Goal: Navigation & Orientation: Find specific page/section

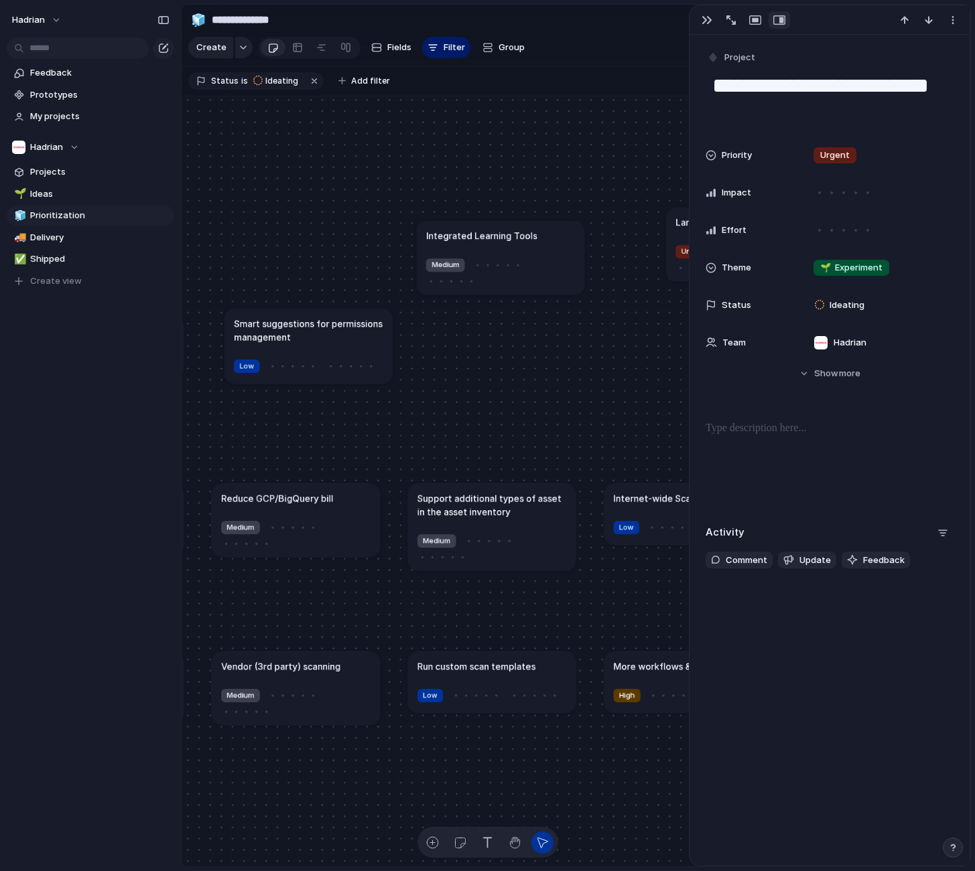
drag, startPoint x: 279, startPoint y: 391, endPoint x: 316, endPoint y: 377, distance: 40.1
click at [316, 377] on article "Smart suggestions for permissions management Low" at bounding box center [308, 345] width 168 height 75
click at [283, 358] on article "Smart suggestions for permissions management Low" at bounding box center [333, 338] width 168 height 75
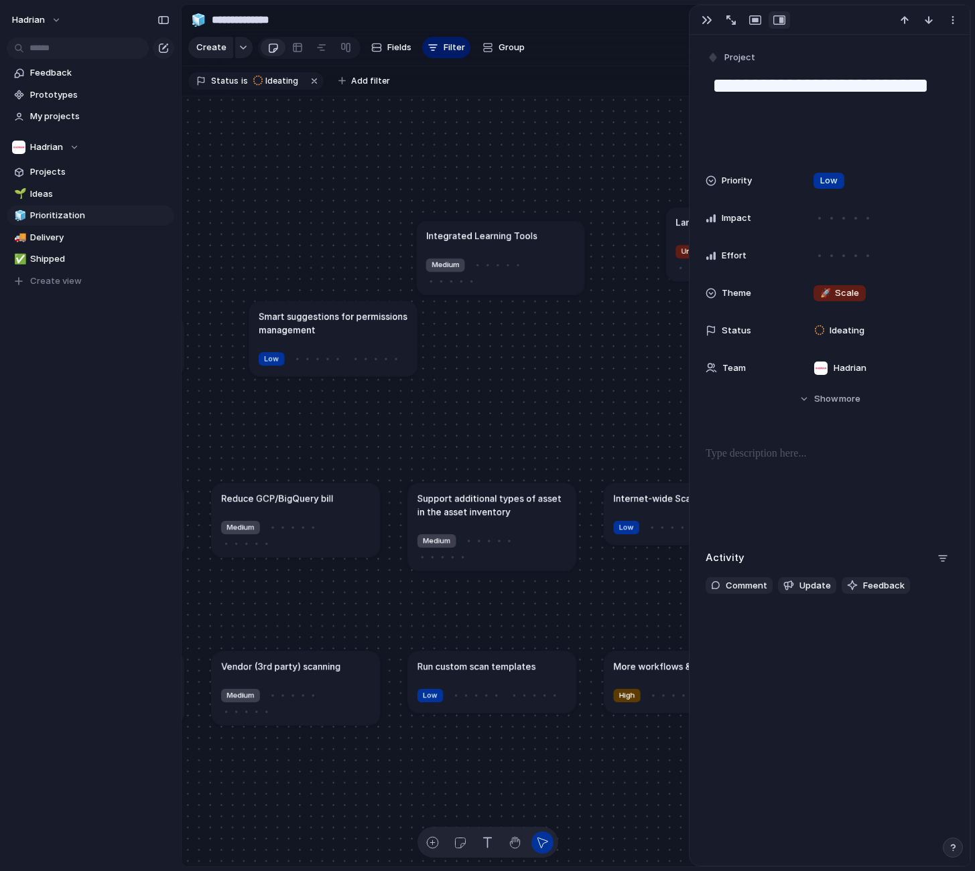
click at [345, 536] on div "Medium" at bounding box center [295, 533] width 149 height 30
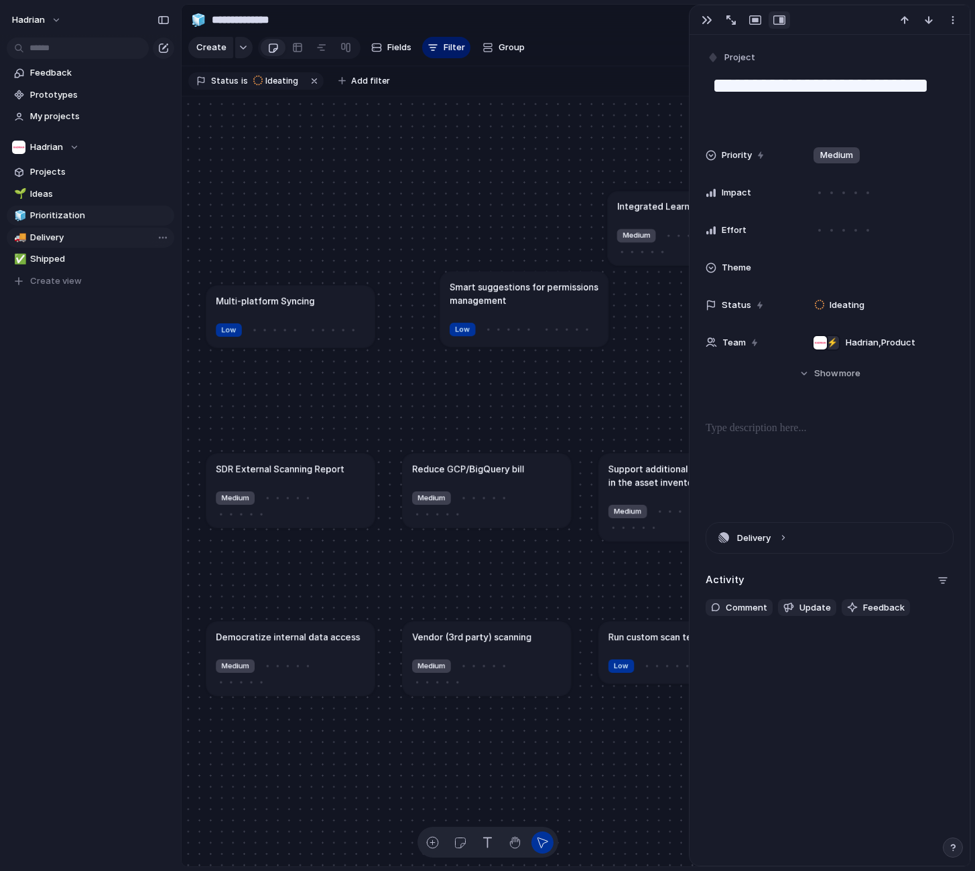
click at [52, 234] on span "Delivery" at bounding box center [99, 237] width 139 height 13
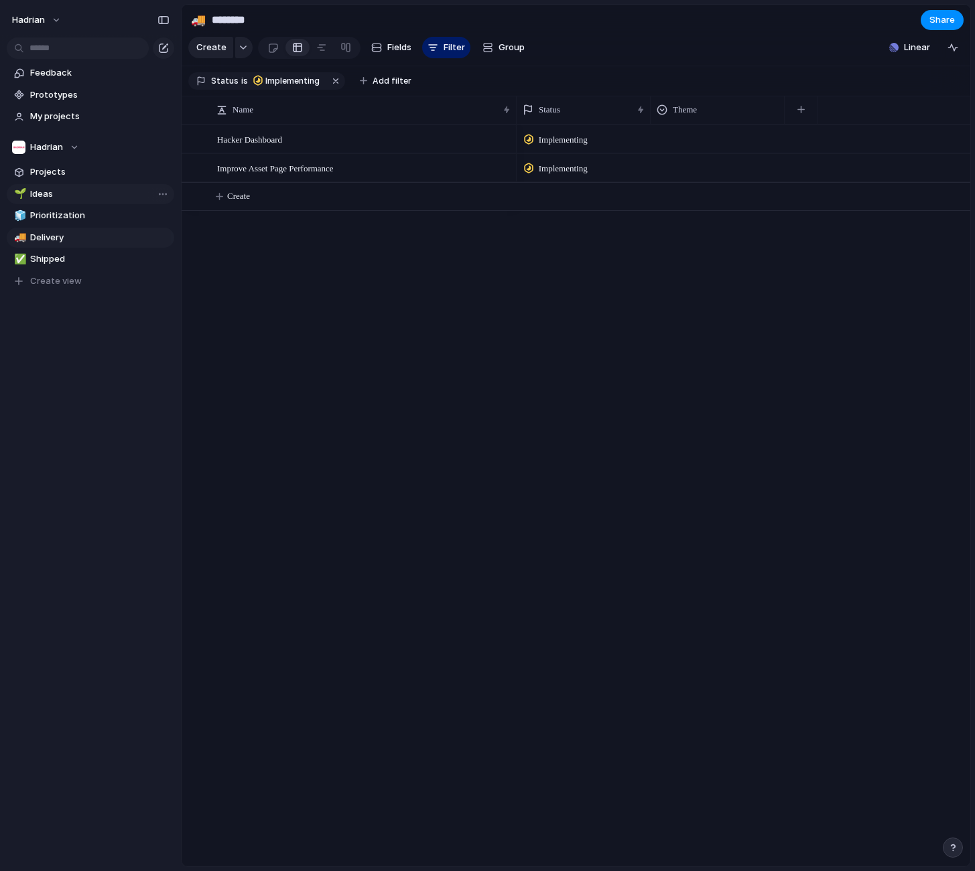
click at [63, 198] on span "Ideas" at bounding box center [99, 194] width 139 height 13
type input "*****"
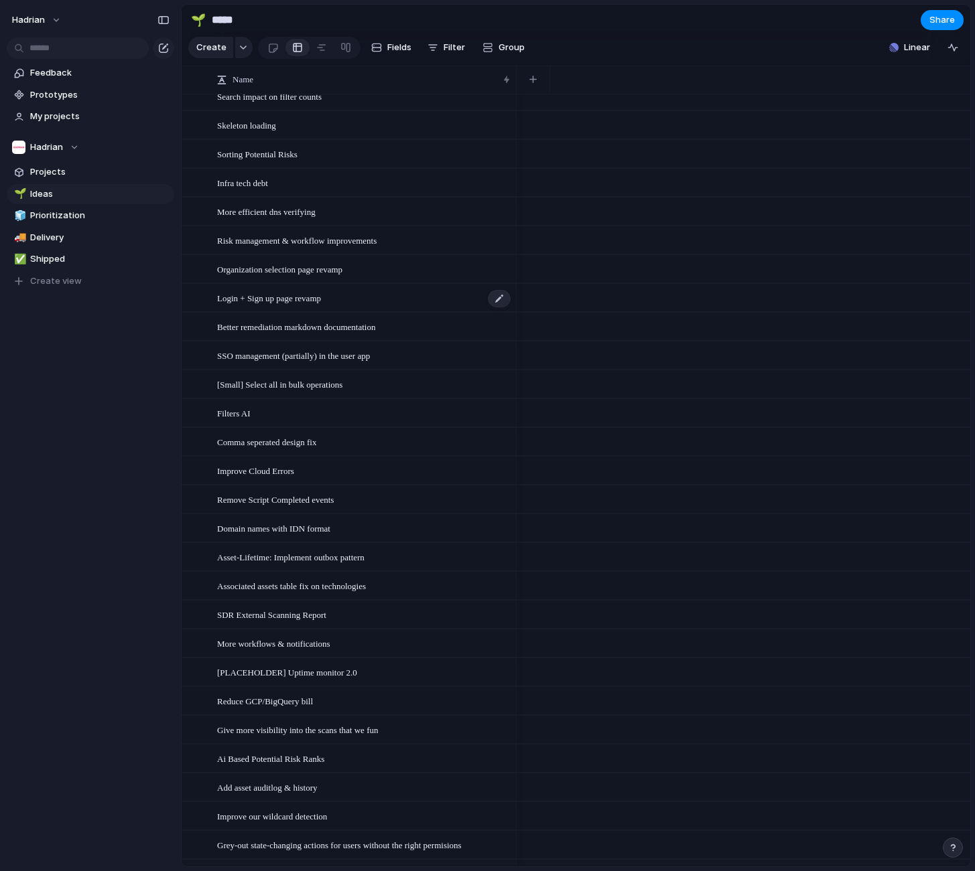
scroll to position [3492, 0]
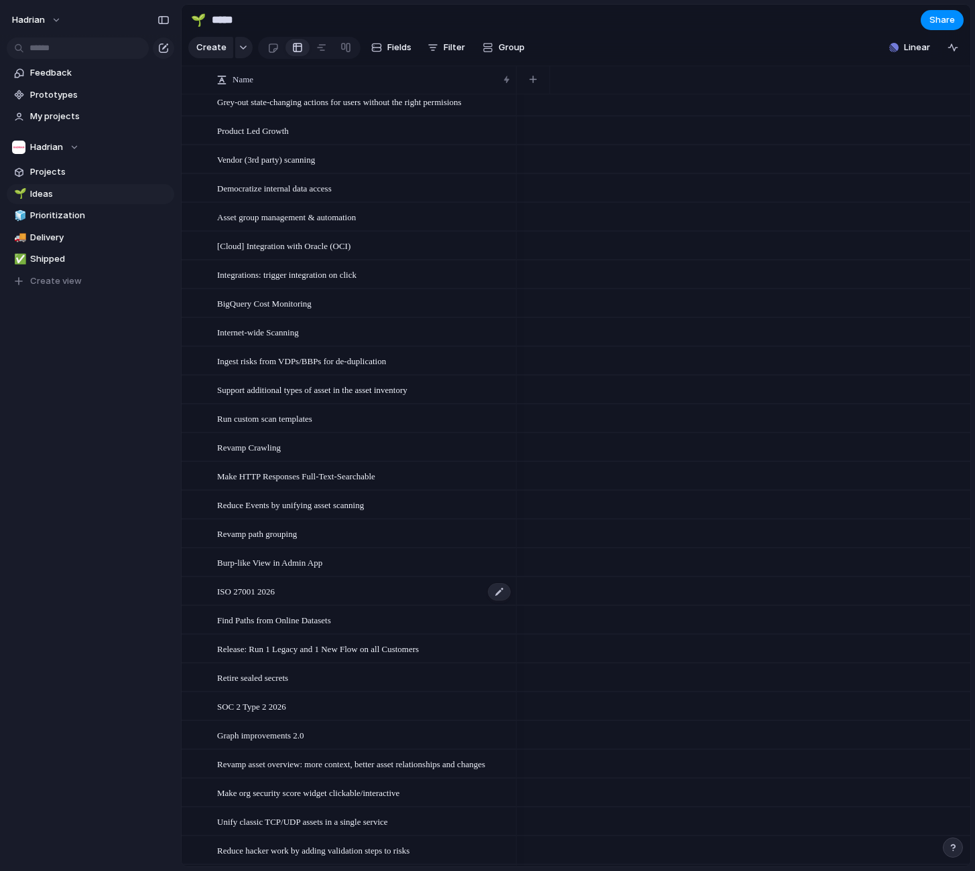
click at [268, 606] on div "ISO 27001 2026" at bounding box center [364, 591] width 295 height 27
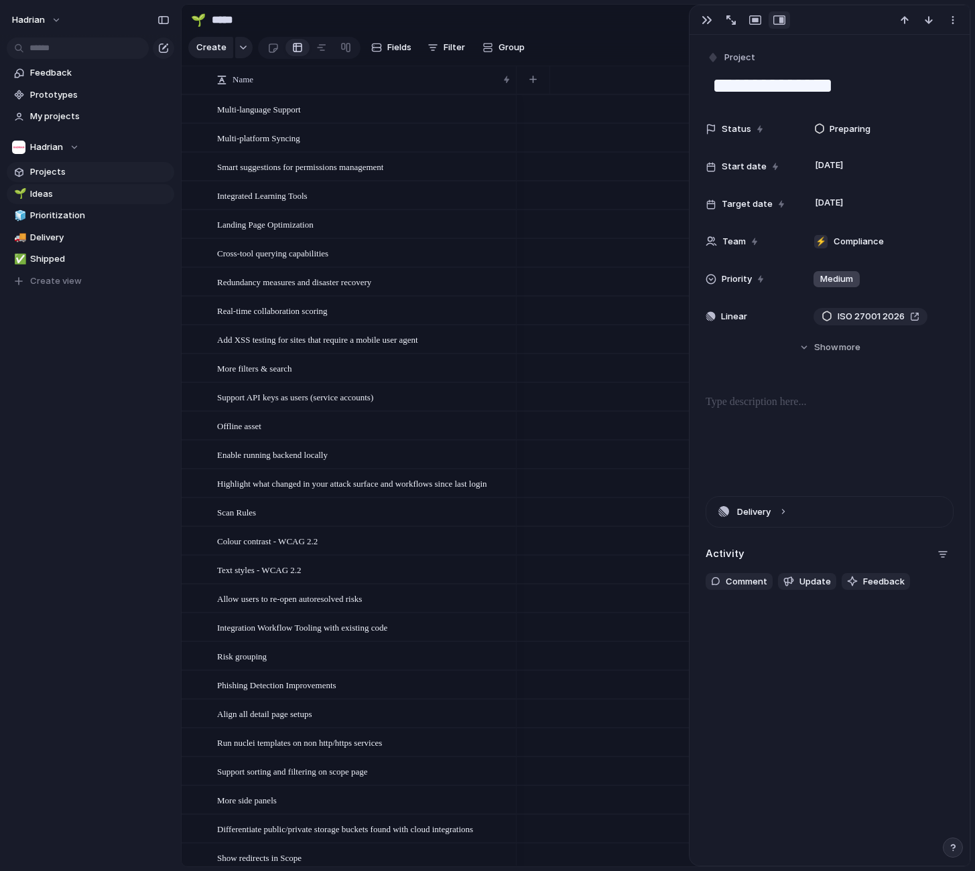
click at [78, 170] on span "Projects" at bounding box center [99, 171] width 139 height 13
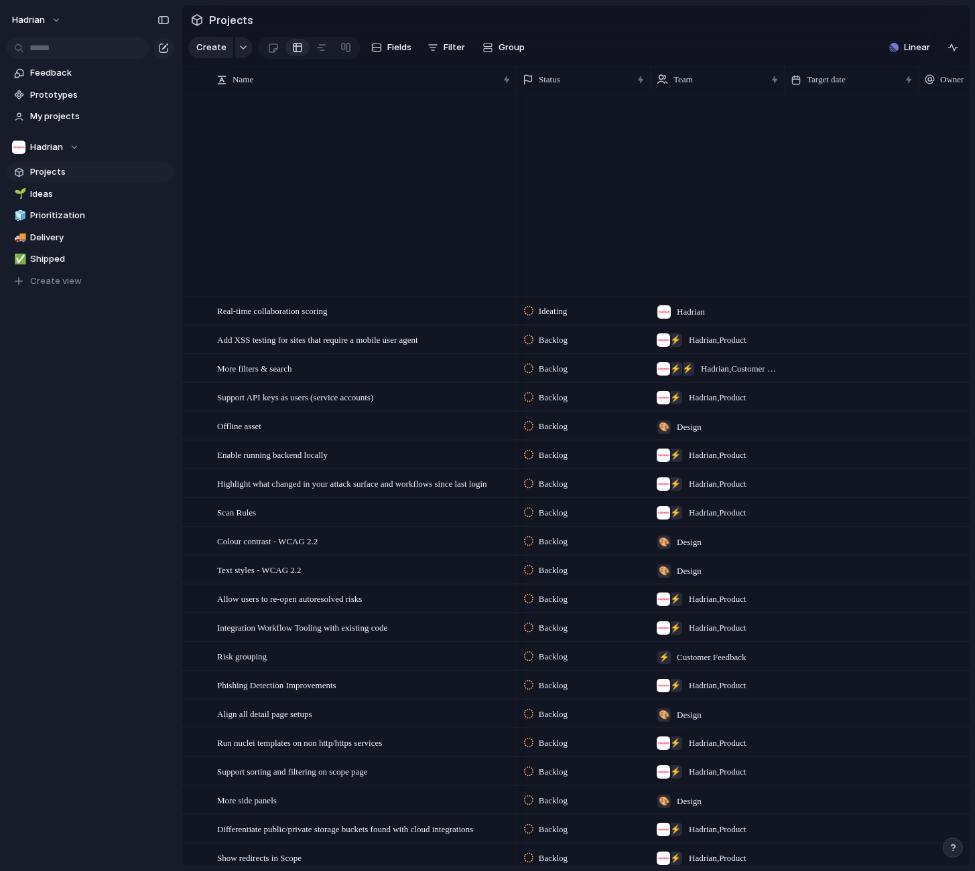
scroll to position [1371, 0]
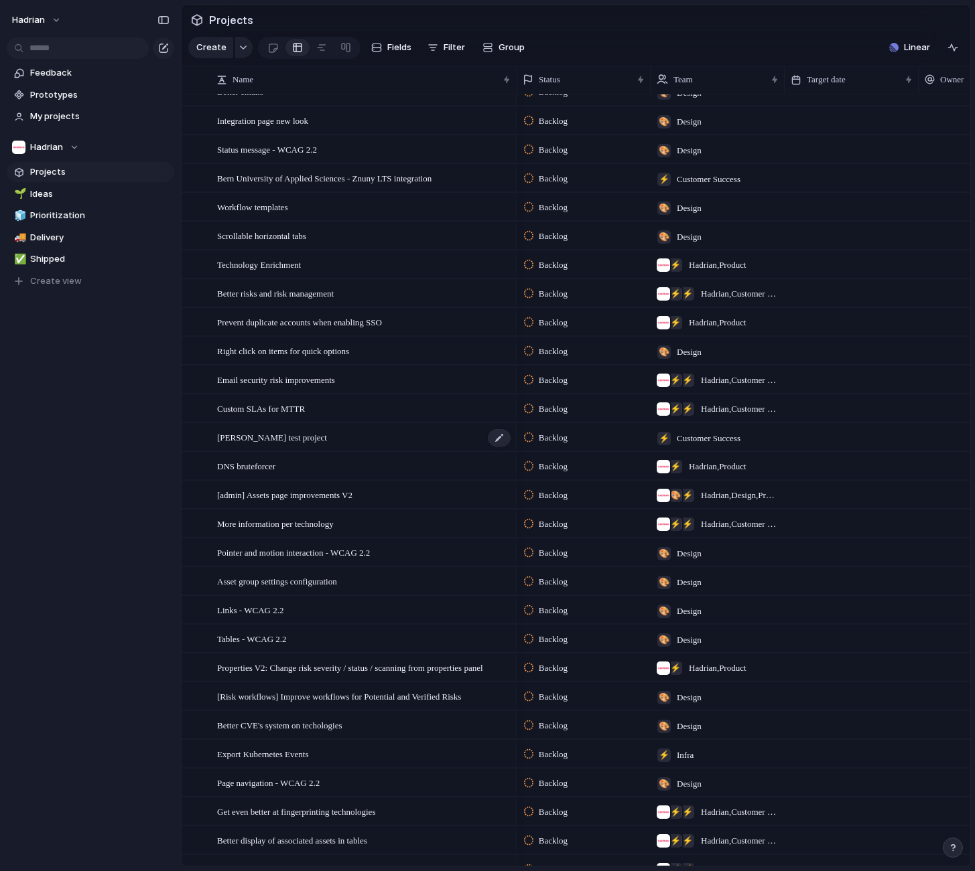
click at [338, 435] on div "[PERSON_NAME] test project" at bounding box center [364, 437] width 295 height 27
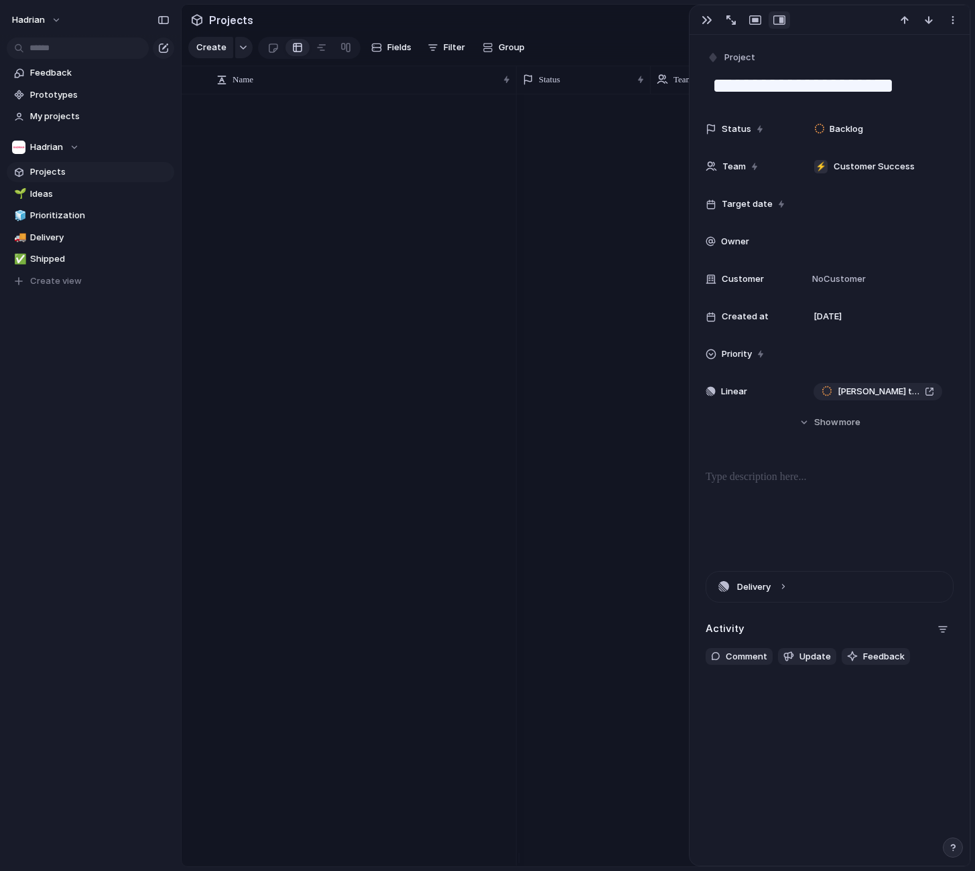
scroll to position [1592, 0]
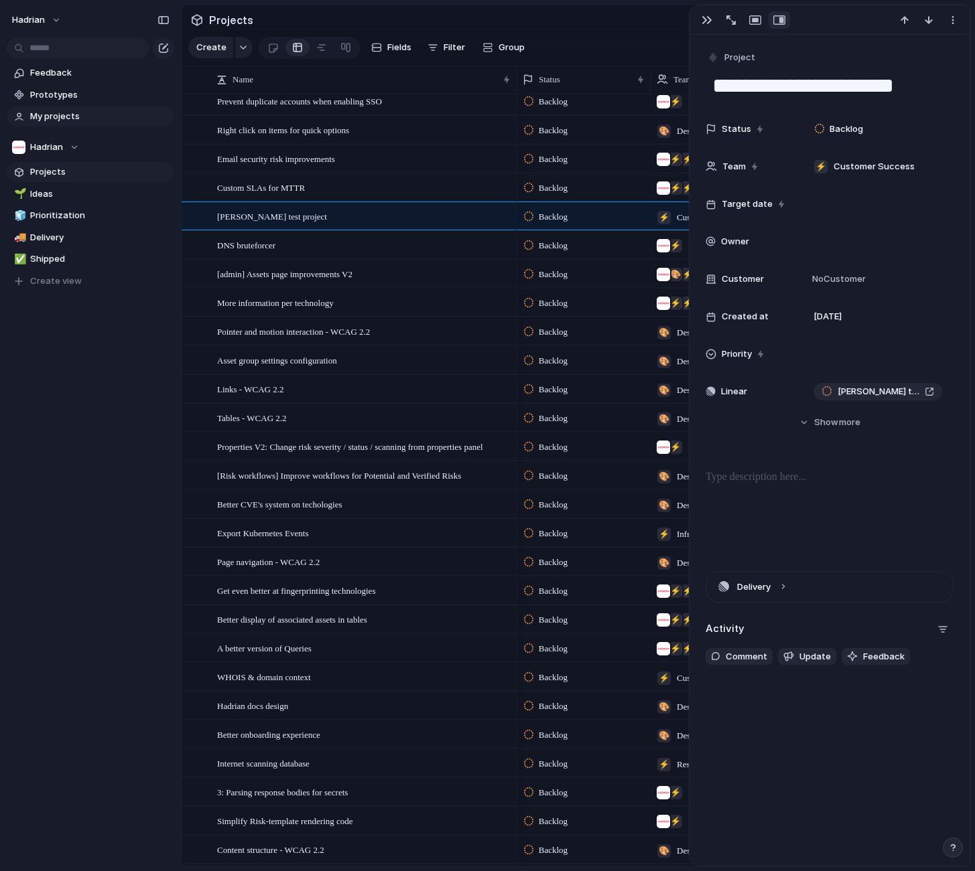
click at [80, 120] on span "My projects" at bounding box center [99, 116] width 139 height 13
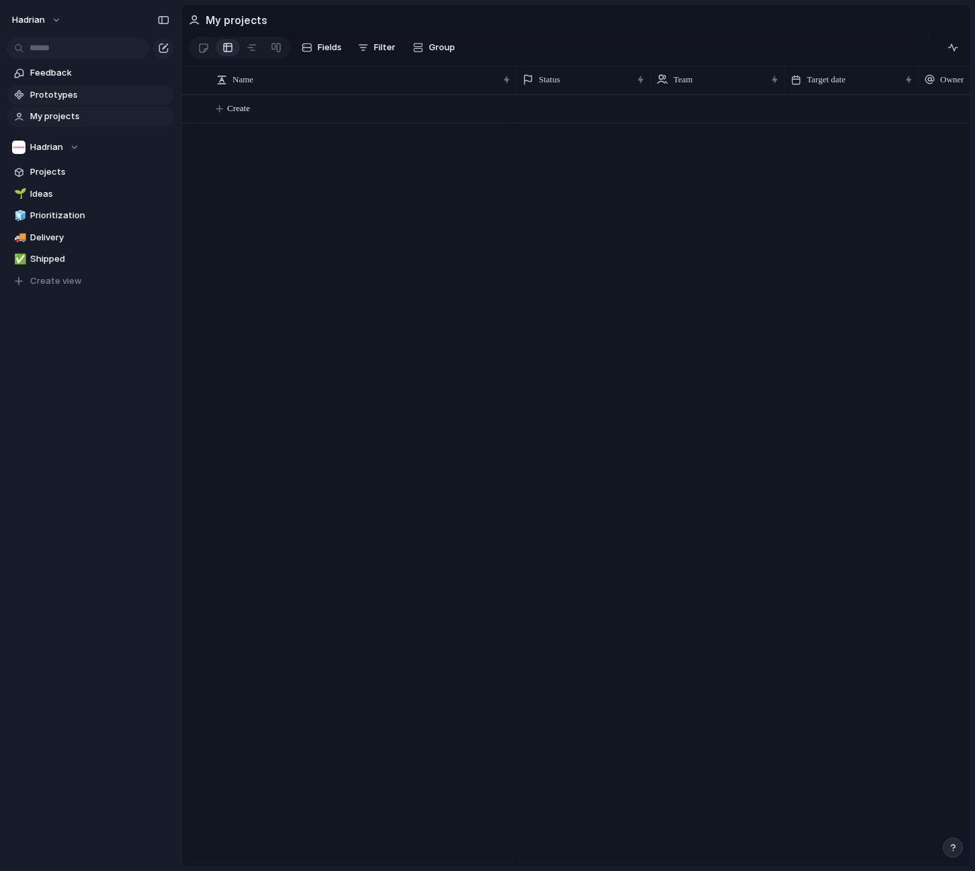
click at [74, 96] on span "Prototypes" at bounding box center [99, 94] width 139 height 13
